Goal: Transaction & Acquisition: Register for event/course

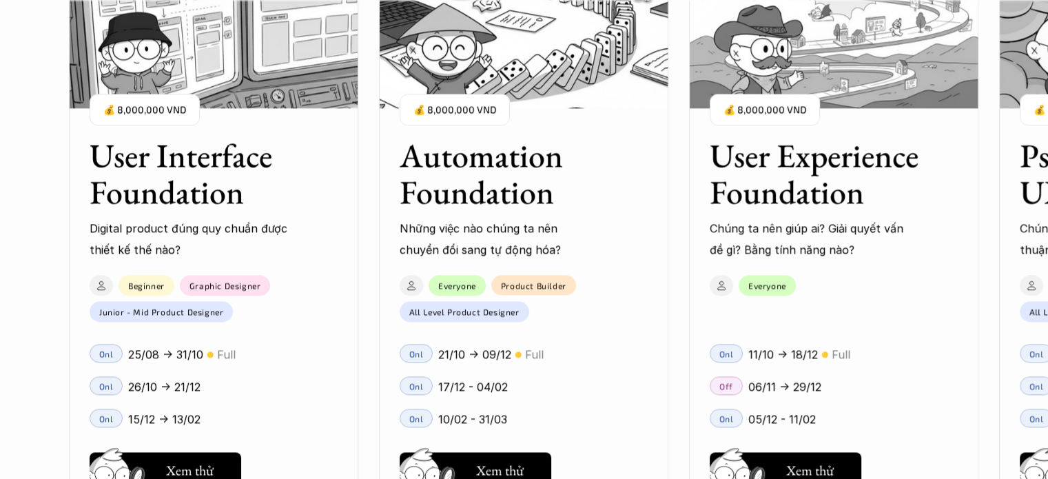
scroll to position [1854, 0]
click at [210, 462] on h5 "Hay thôi" at bounding box center [190, 467] width 47 height 19
click at [6, 247] on div "01 02 03 04 05 06" at bounding box center [69, 239] width 138 height 479
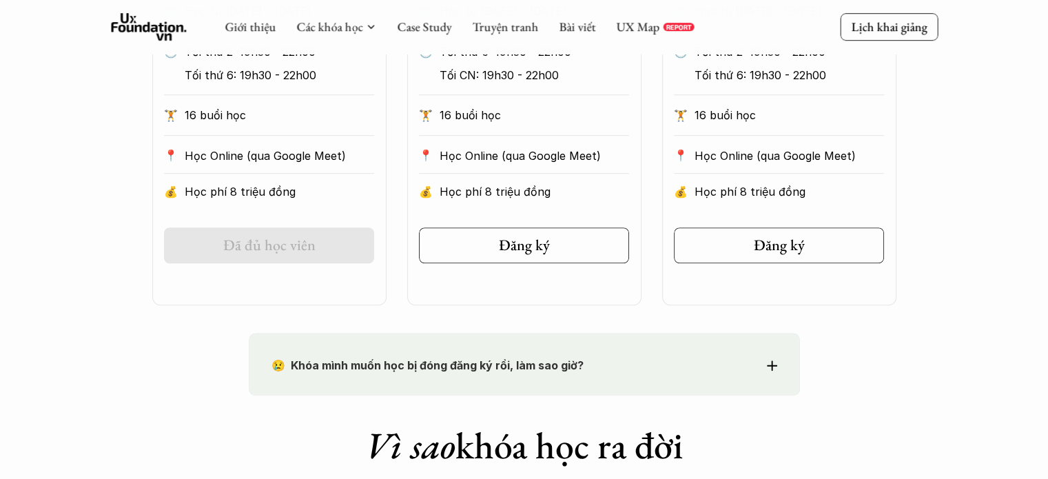
scroll to position [827, 0]
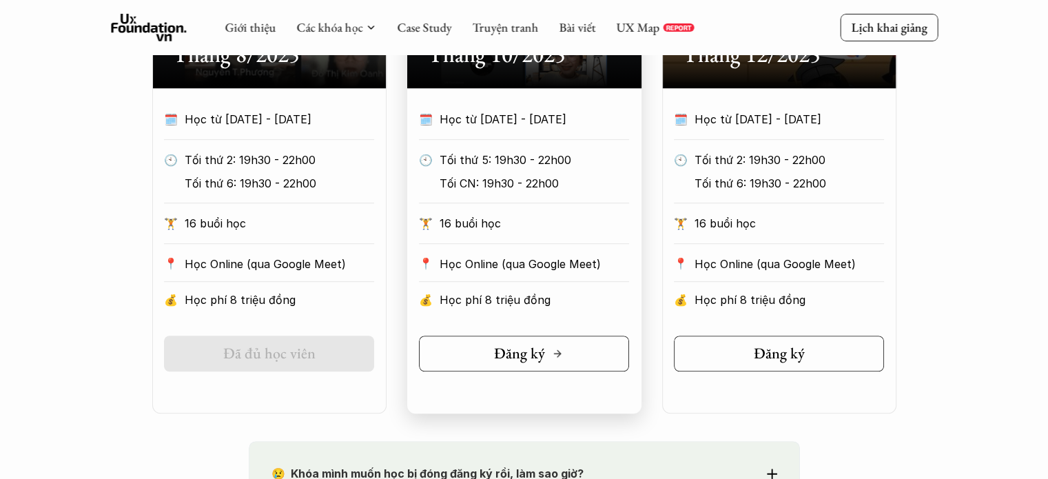
click at [550, 360] on div "Đăng ký" at bounding box center [528, 353] width 69 height 18
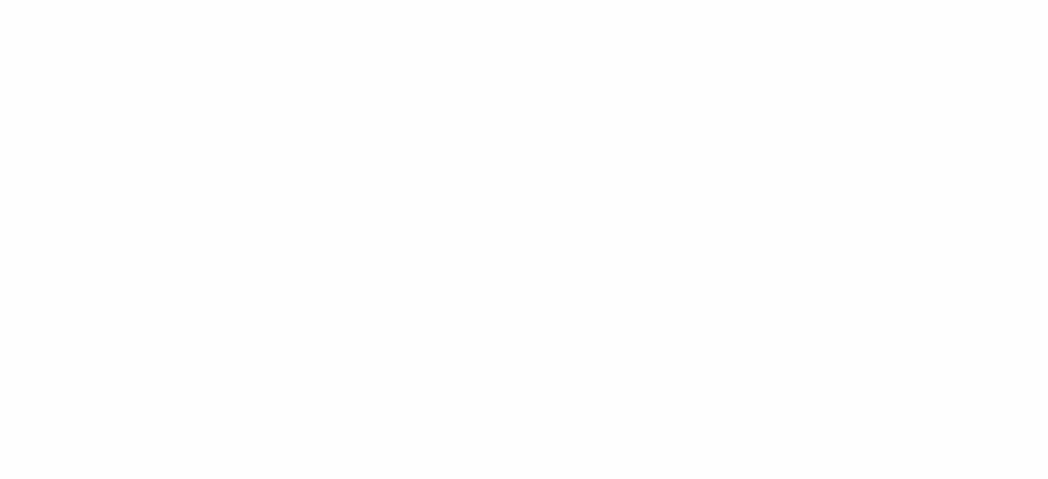
scroll to position [689, 0]
drag, startPoint x: 953, startPoint y: 294, endPoint x: 794, endPoint y: 324, distance: 162.5
click at [953, 294] on div "Giới thiệu Các khóa học Case Study Truyện tranh Bài viết UX Map REPORT Lịch kha…" at bounding box center [524, 159] width 1048 height 3019
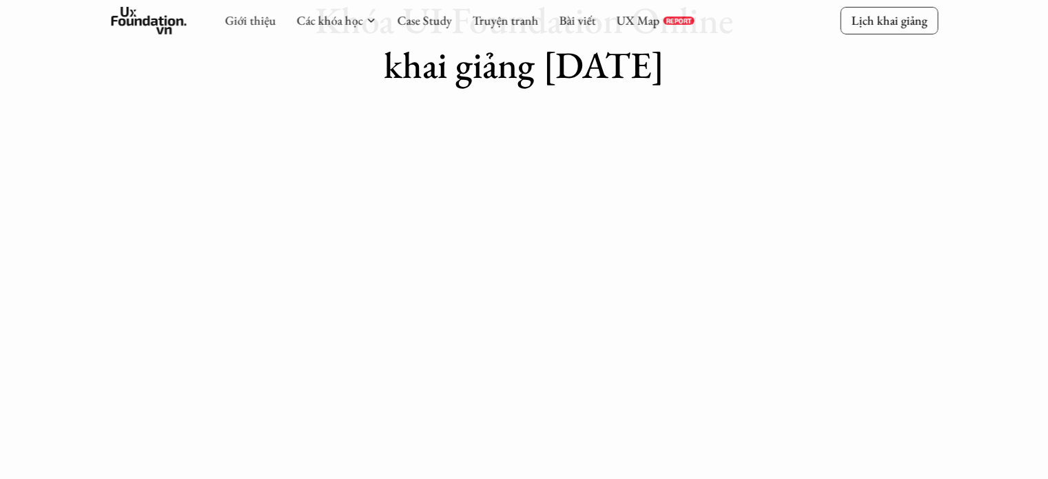
scroll to position [138, 0]
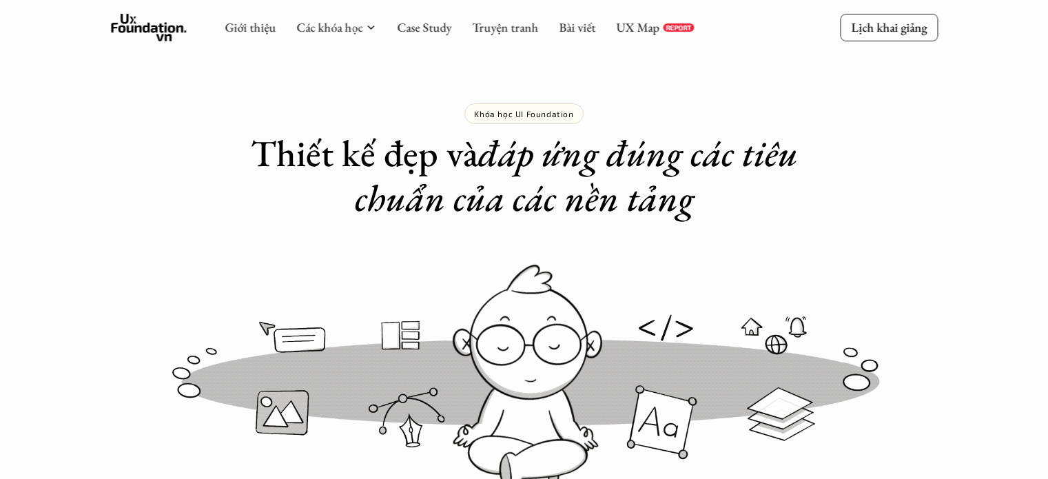
scroll to position [827, 0]
